Goal: Information Seeking & Learning: Check status

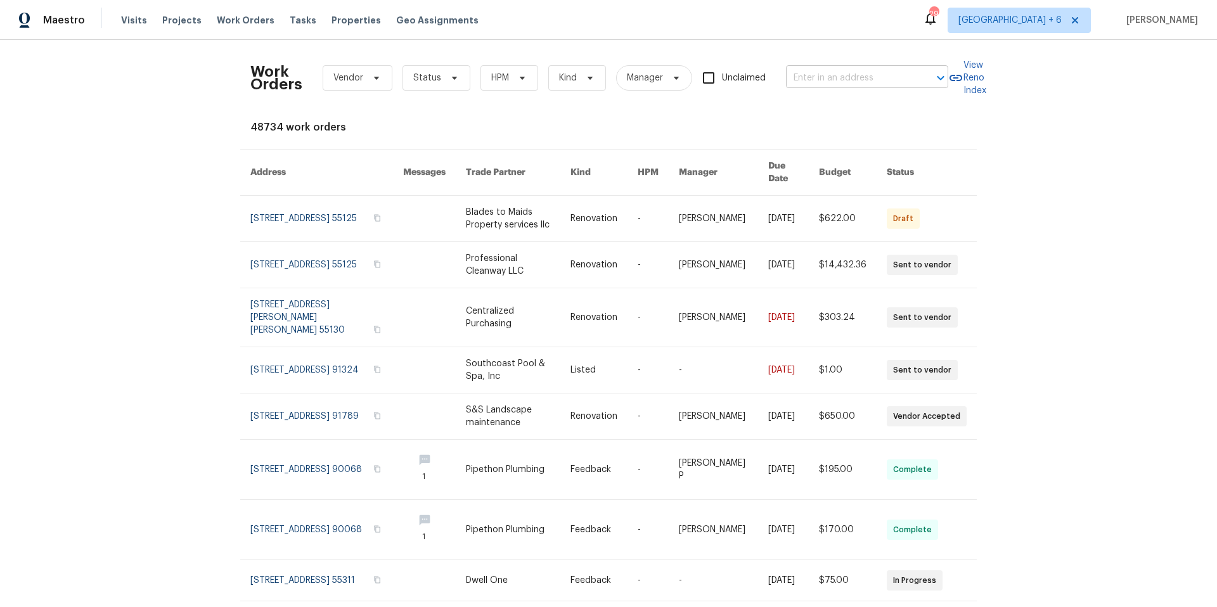
click at [804, 79] on input "text" at bounding box center [849, 78] width 127 height 20
type input "51 [PERSON_NAME]"
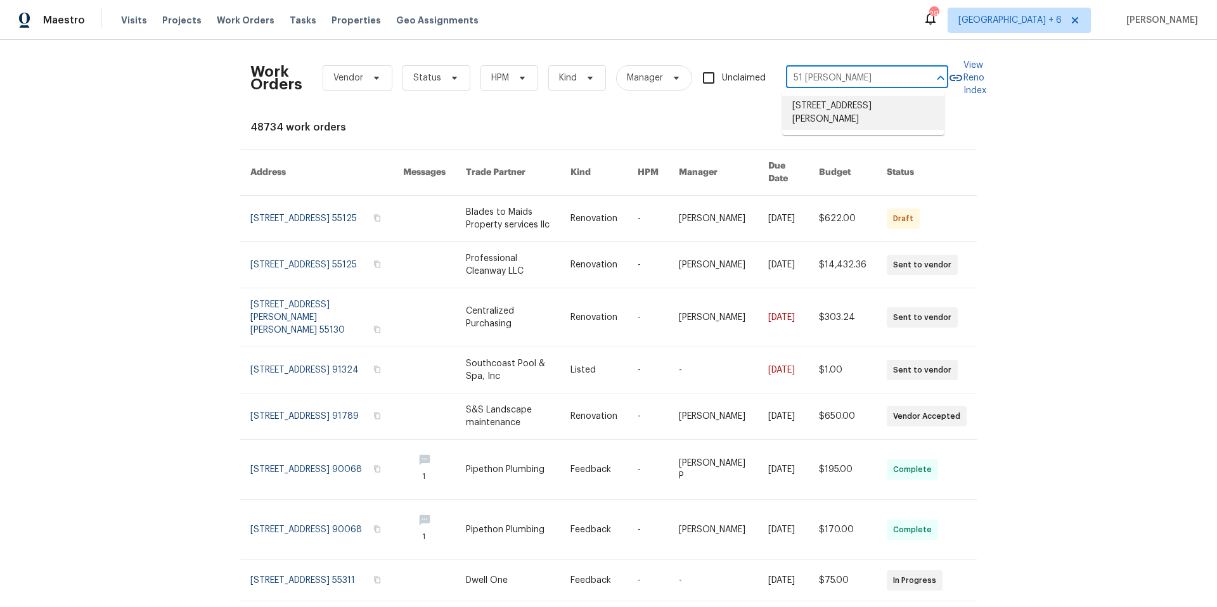
click at [836, 108] on li "[STREET_ADDRESS][PERSON_NAME]" at bounding box center [863, 113] width 162 height 34
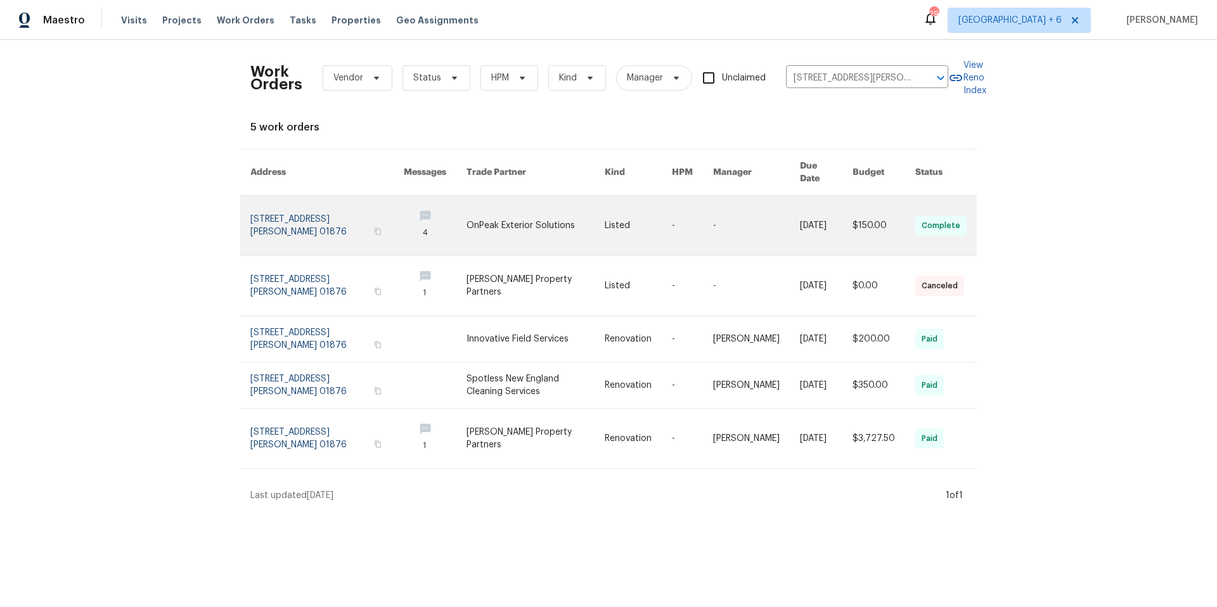
click at [256, 207] on link at bounding box center [326, 226] width 153 height 60
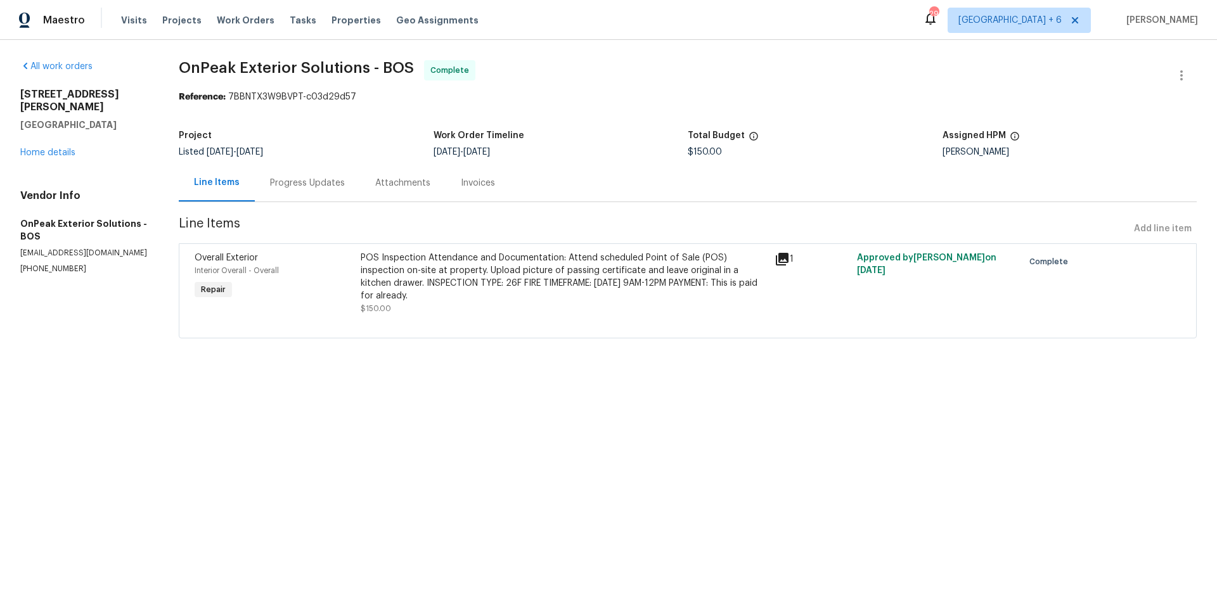
click at [287, 187] on div "Progress Updates" at bounding box center [307, 183] width 75 height 13
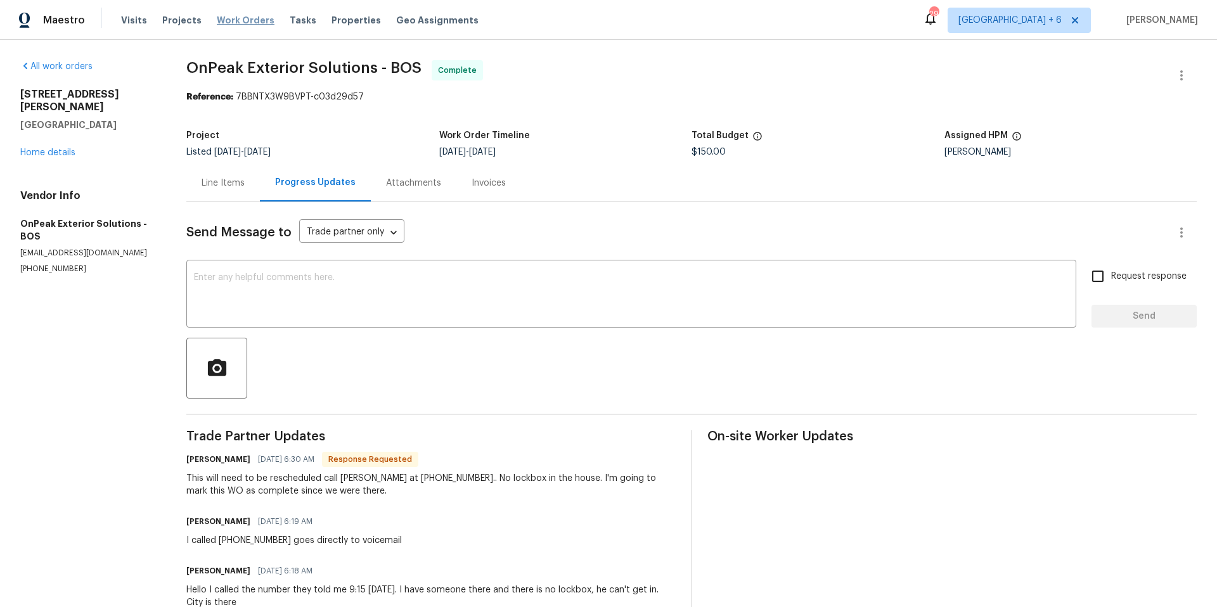
click at [230, 26] on span "Work Orders" at bounding box center [246, 20] width 58 height 13
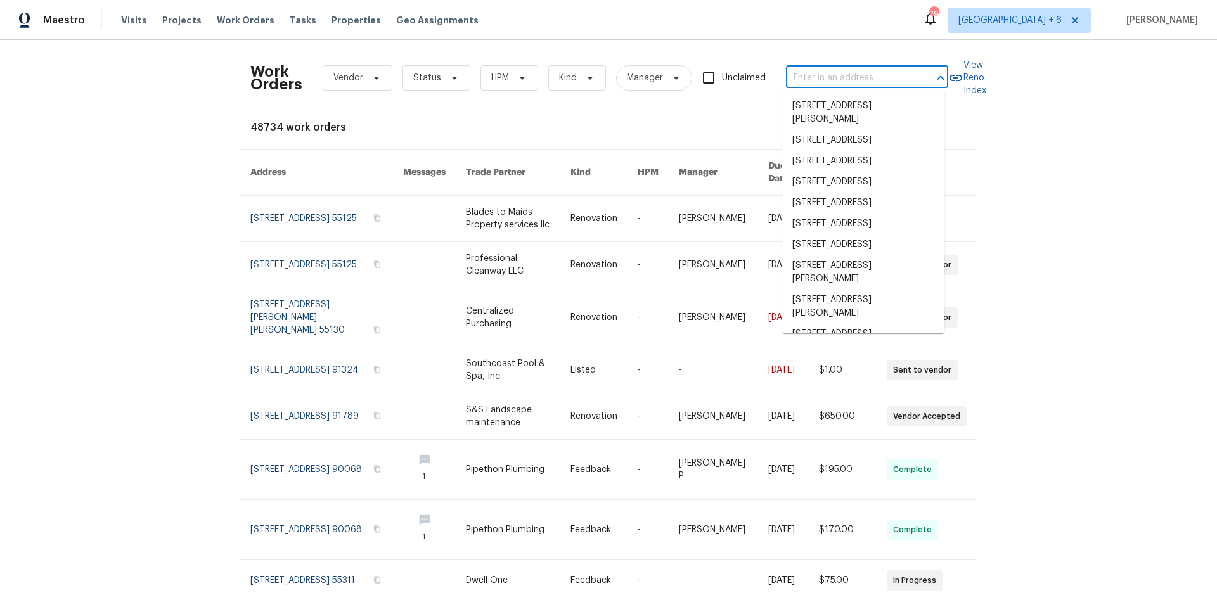
click at [873, 79] on input "text" at bounding box center [849, 78] width 127 height 20
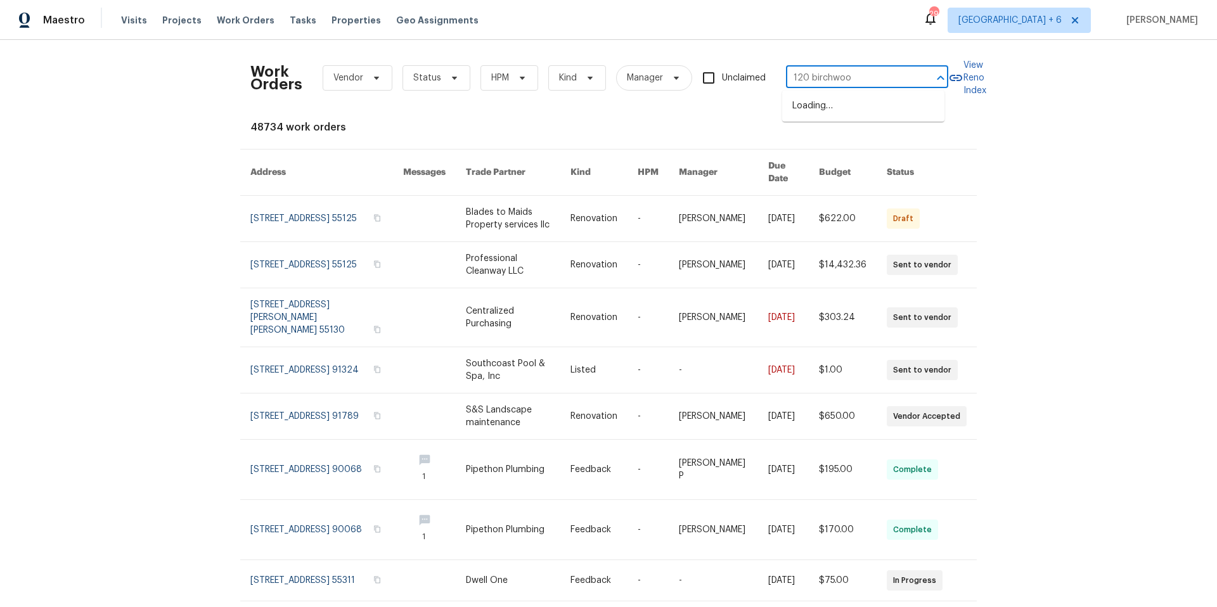
type input "120 birchwood"
click at [891, 110] on li "[STREET_ADDRESS][PERSON_NAME]" at bounding box center [863, 113] width 162 height 34
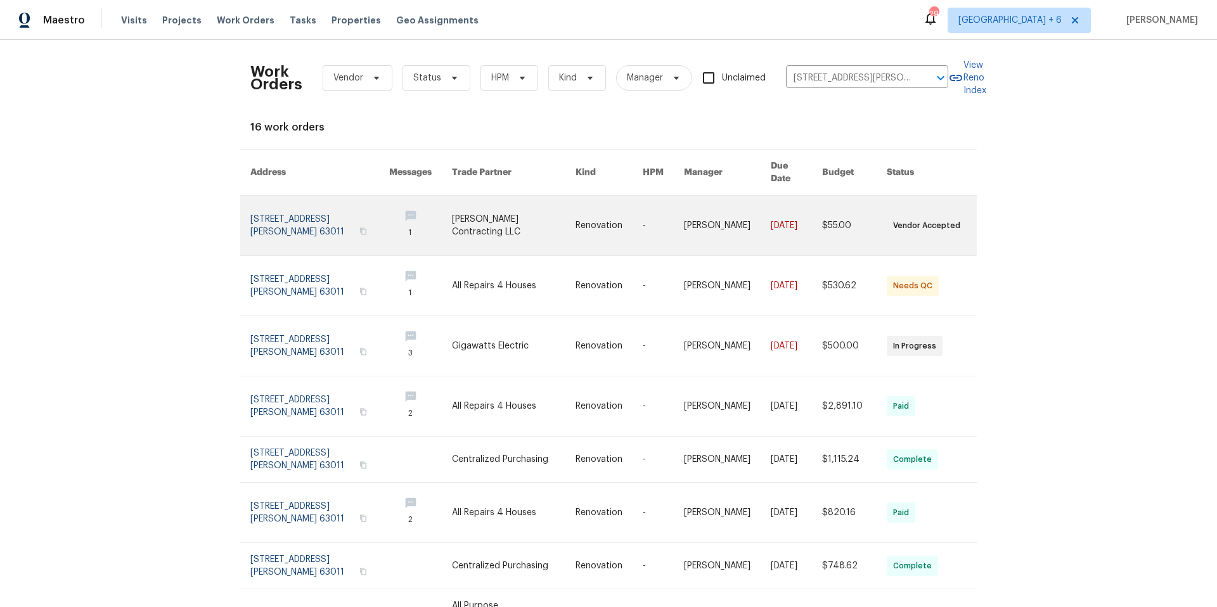
click at [302, 210] on link at bounding box center [319, 226] width 139 height 60
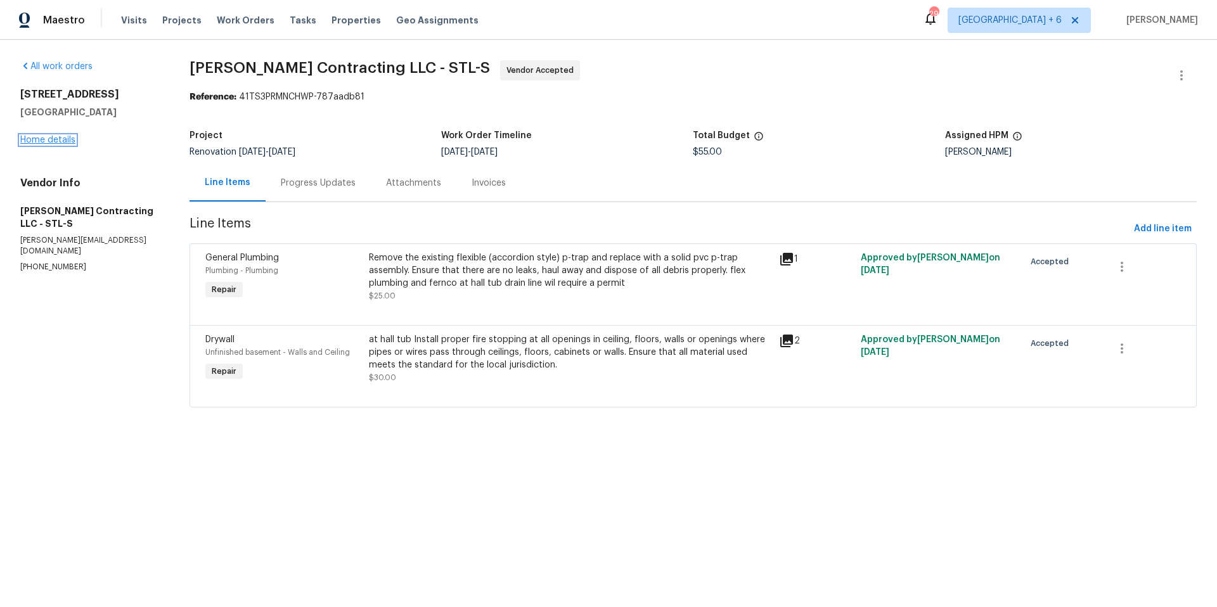
click at [65, 139] on link "Home details" at bounding box center [47, 140] width 55 height 9
